Goal: Transaction & Acquisition: Purchase product/service

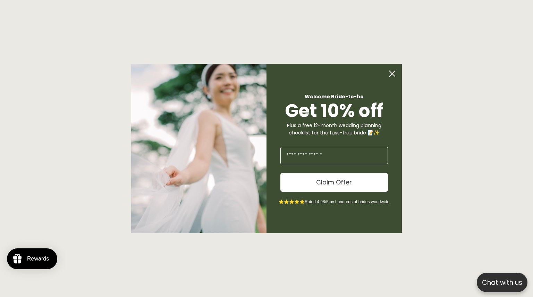
scroll to position [0, 1233]
click at [390, 72] on icon "Close dialog" at bounding box center [392, 74] width 6 height 6
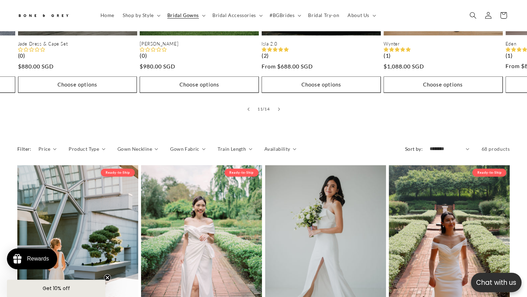
scroll to position [496, 0]
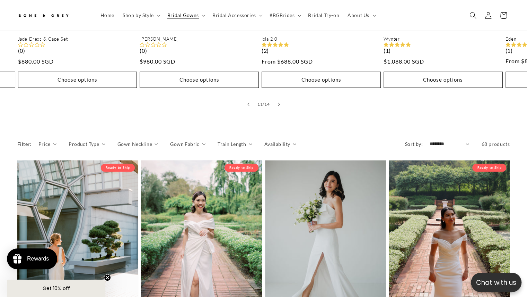
click at [76, 147] on details "Product Type 0 selected Reset Product Type A-Line (9) A-Line (9 products) Jumps…" at bounding box center [87, 146] width 36 height 12
click at [99, 145] on summary "Product Type" at bounding box center [87, 143] width 36 height 7
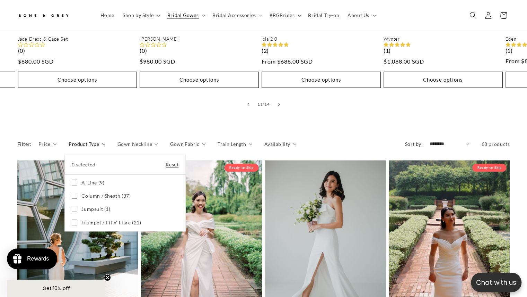
click at [68, 183] on ul "A-Line (9) A-Line (9 products) Column / Sheath (37) Column / Sheath (37 product…" at bounding box center [125, 202] width 121 height 57
click at [73, 182] on icon at bounding box center [75, 182] width 6 height 6
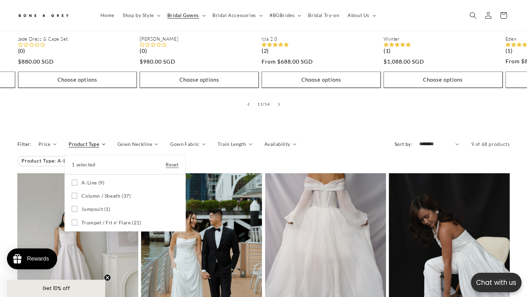
click at [105, 140] on summary "Product Type" at bounding box center [87, 143] width 36 height 7
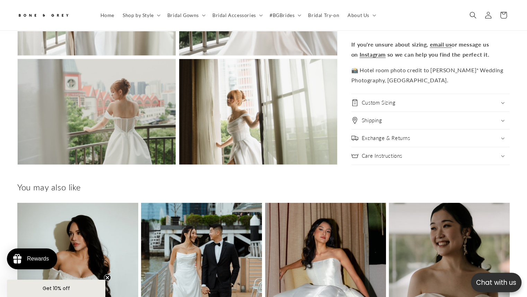
scroll to position [975, 0]
